Goal: Navigation & Orientation: Find specific page/section

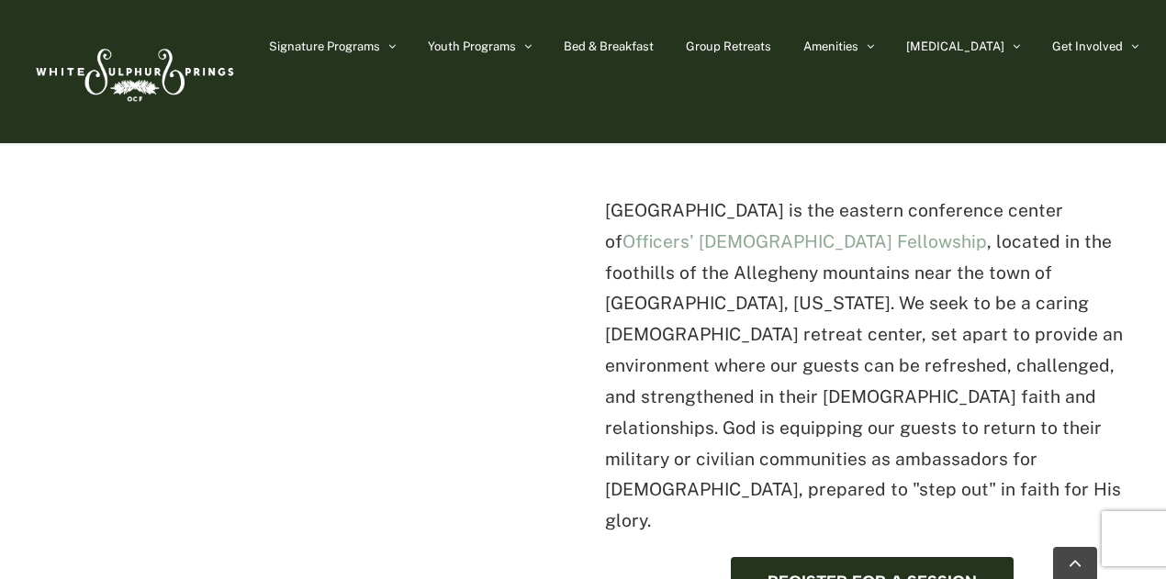
scroll to position [533, 0]
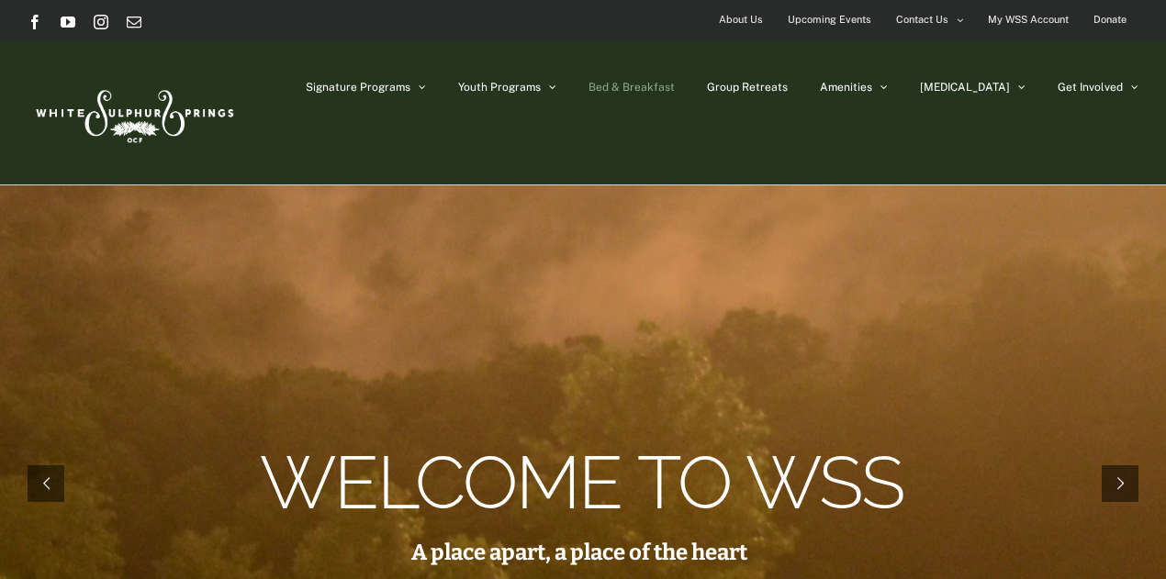
click at [675, 84] on span "Bed & Breakfast" at bounding box center [631, 87] width 86 height 11
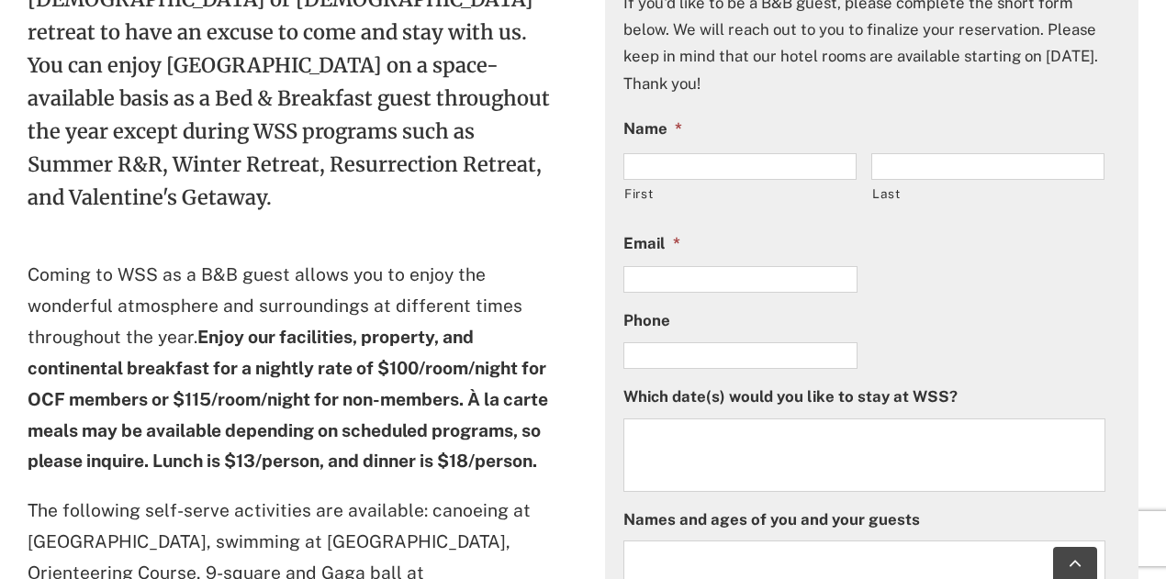
scroll to position [612, 0]
